Goal: Transaction & Acquisition: Purchase product/service

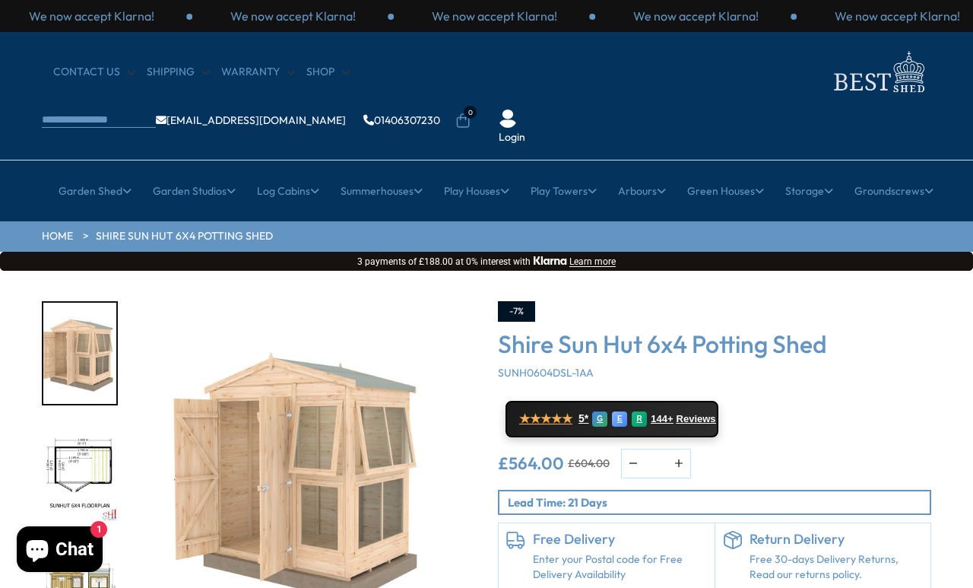
click at [207, 484] on link "Sheds with Windows" at bounding box center [181, 497] width 101 height 27
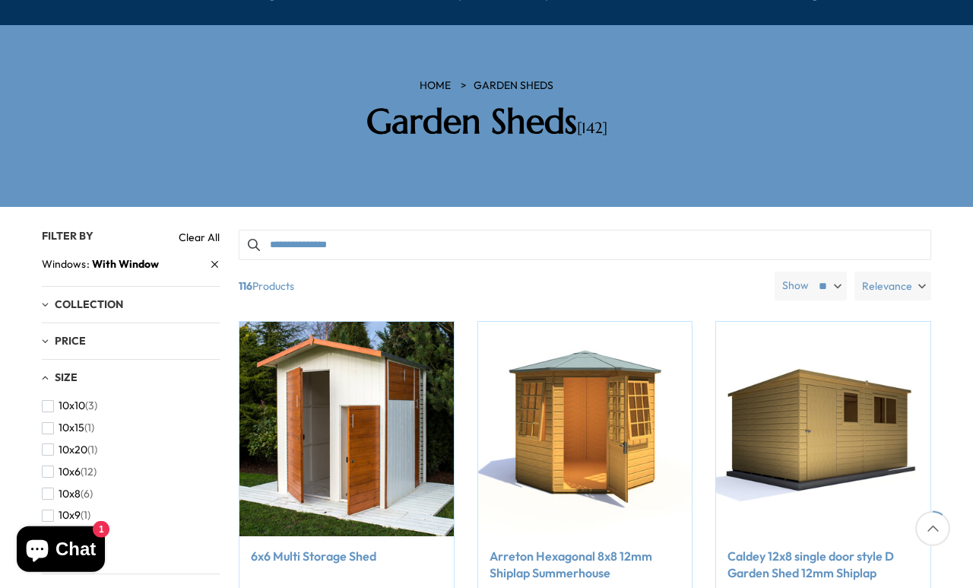
scroll to position [221, 0]
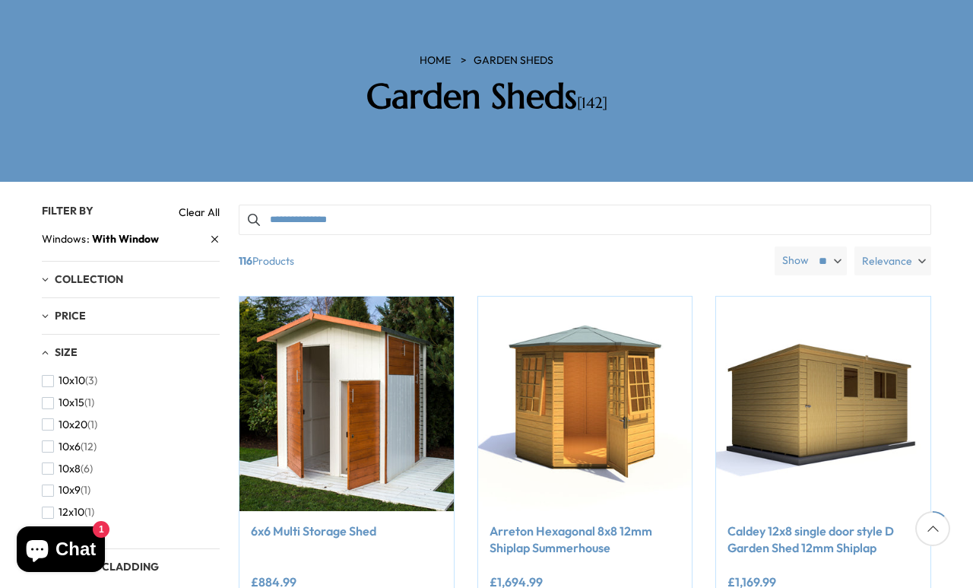
click at [915, 246] on label "Relevance" at bounding box center [892, 260] width 77 height 29
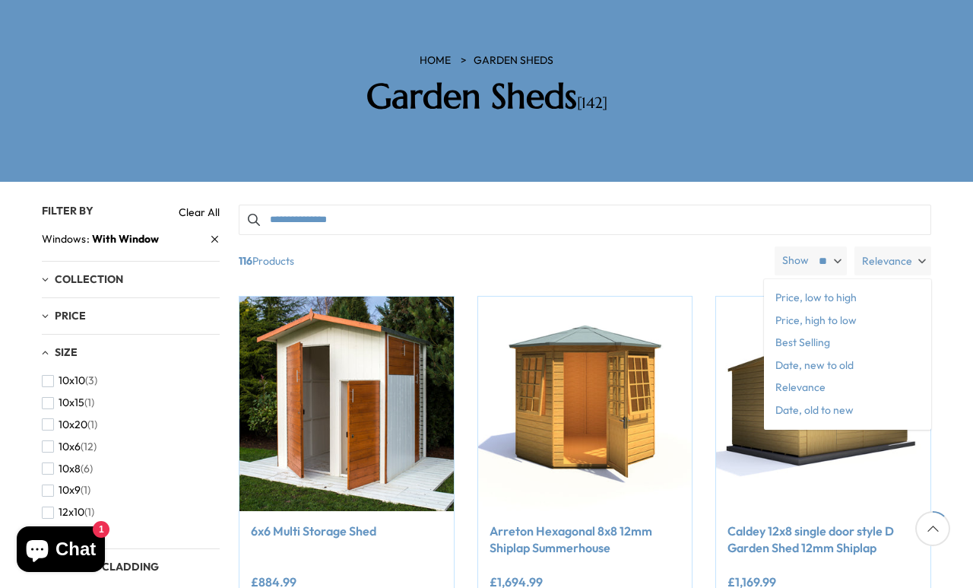
click at [855, 287] on span "Price, low to high" at bounding box center [847, 298] width 167 height 23
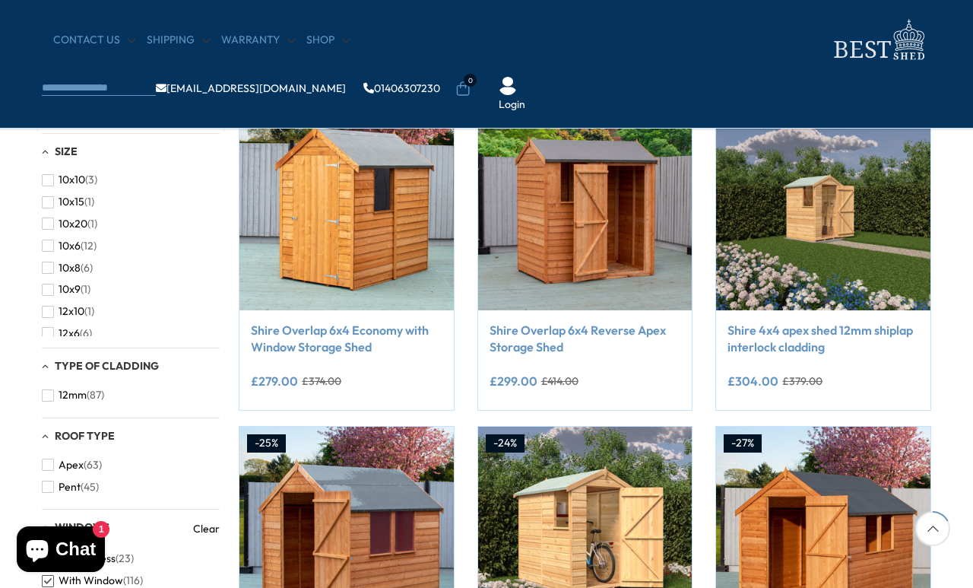
scroll to position [247, 0]
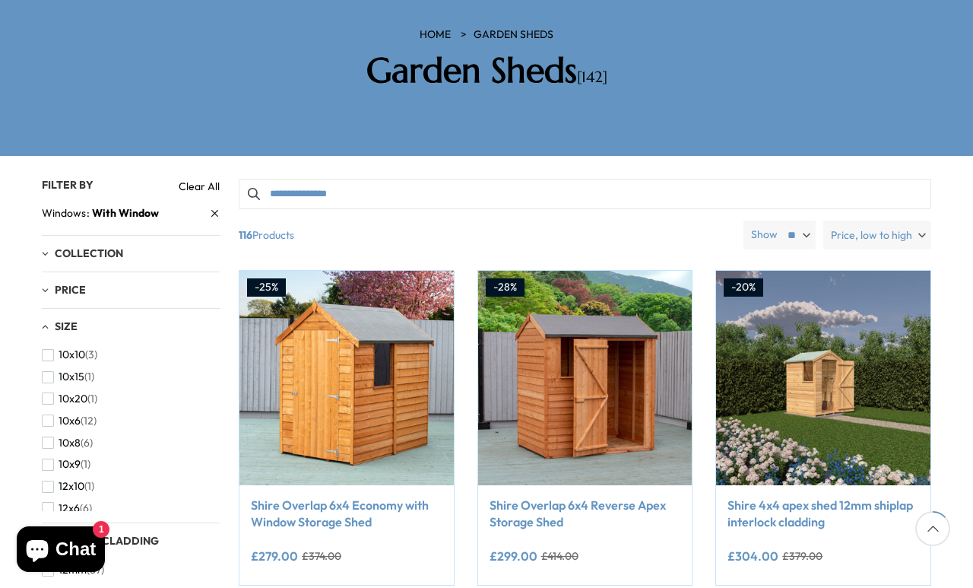
click at [361, 496] on link "Shire Overlap 6x4 Economy with Window Storage Shed" at bounding box center [347, 513] width 192 height 34
